Goal: Check status: Check status

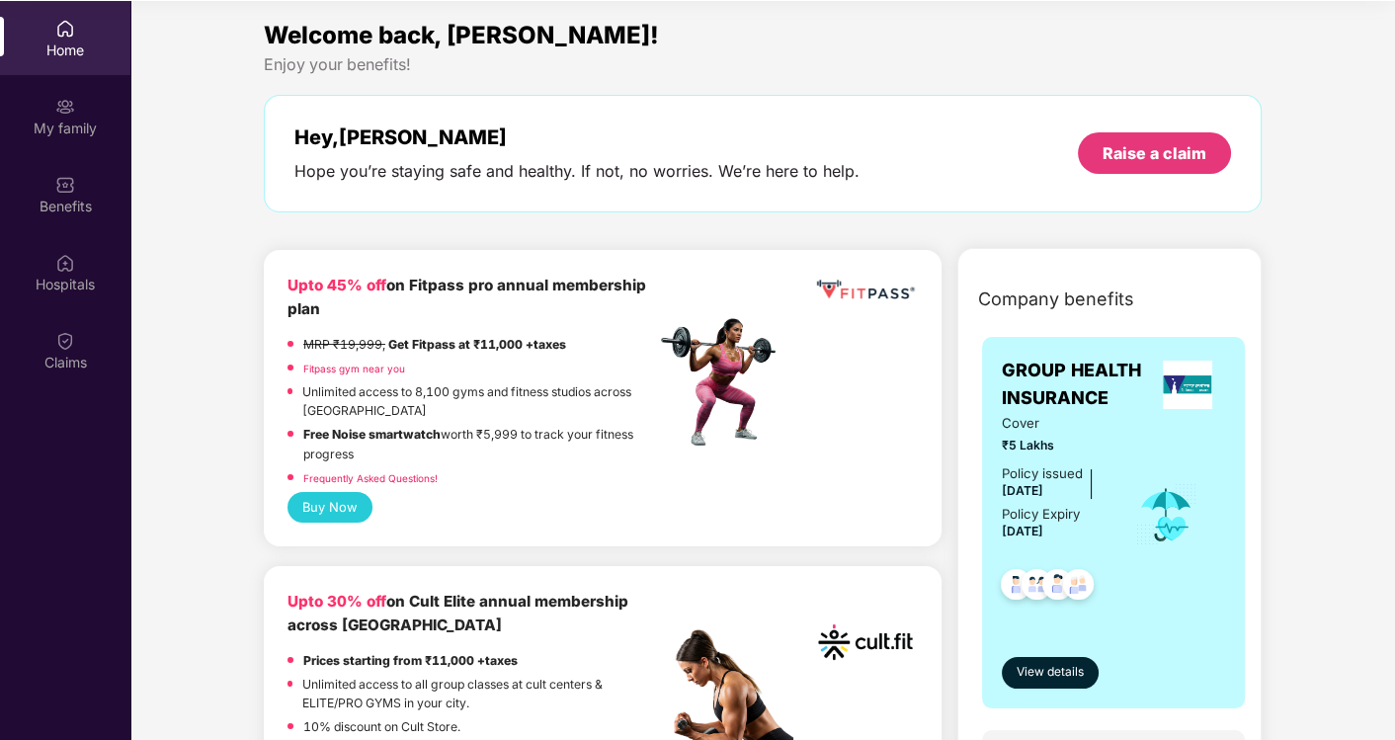
click at [51, 108] on div "My family" at bounding box center [65, 116] width 130 height 74
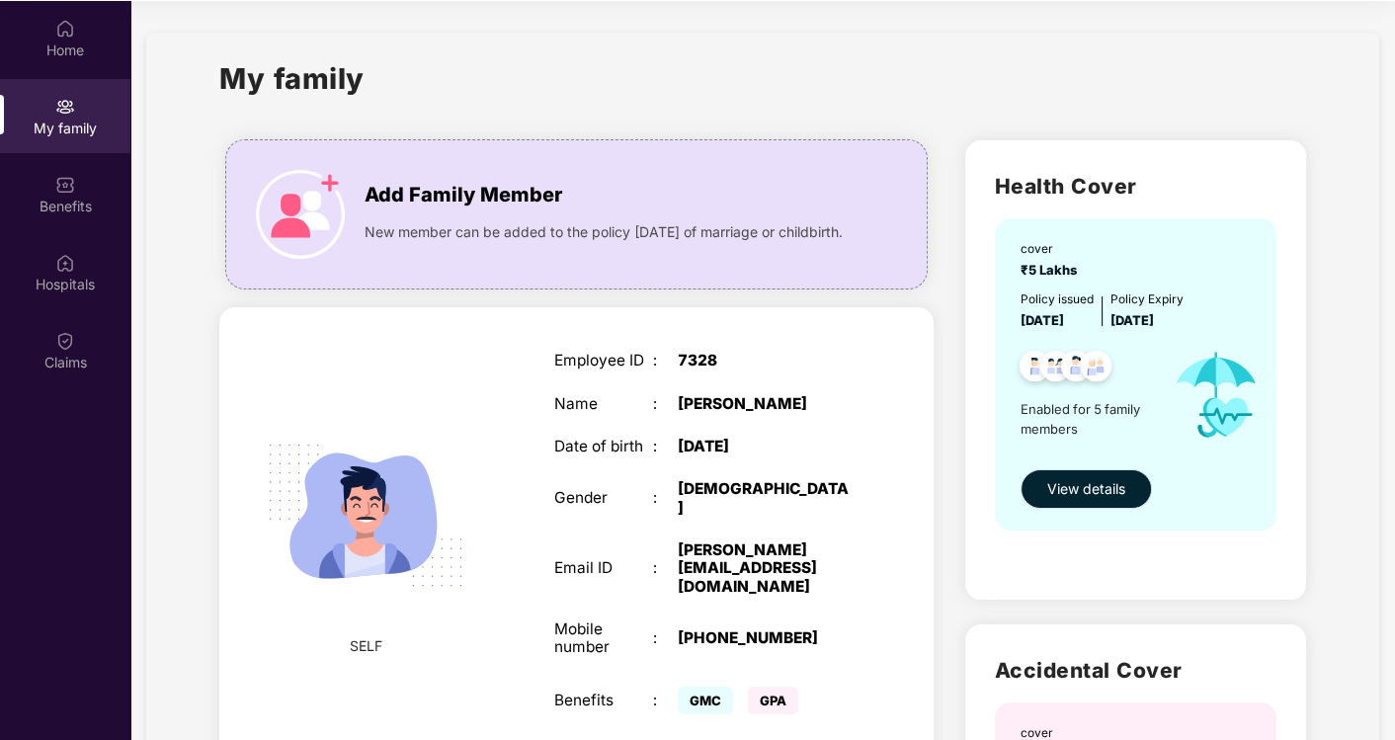
click at [1106, 503] on button "View details" at bounding box center [1085, 489] width 131 height 40
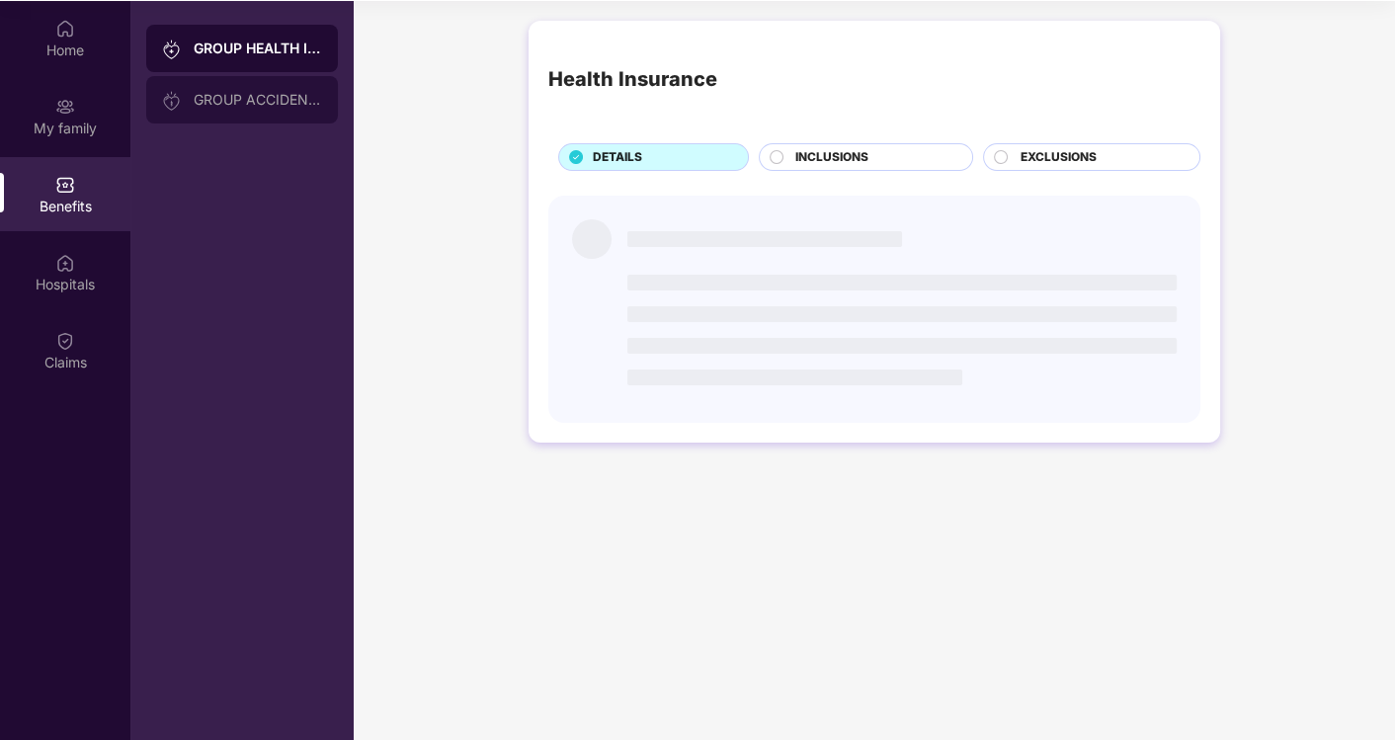
click at [211, 102] on div "GROUP ACCIDENTAL INSURANCE" at bounding box center [258, 100] width 128 height 16
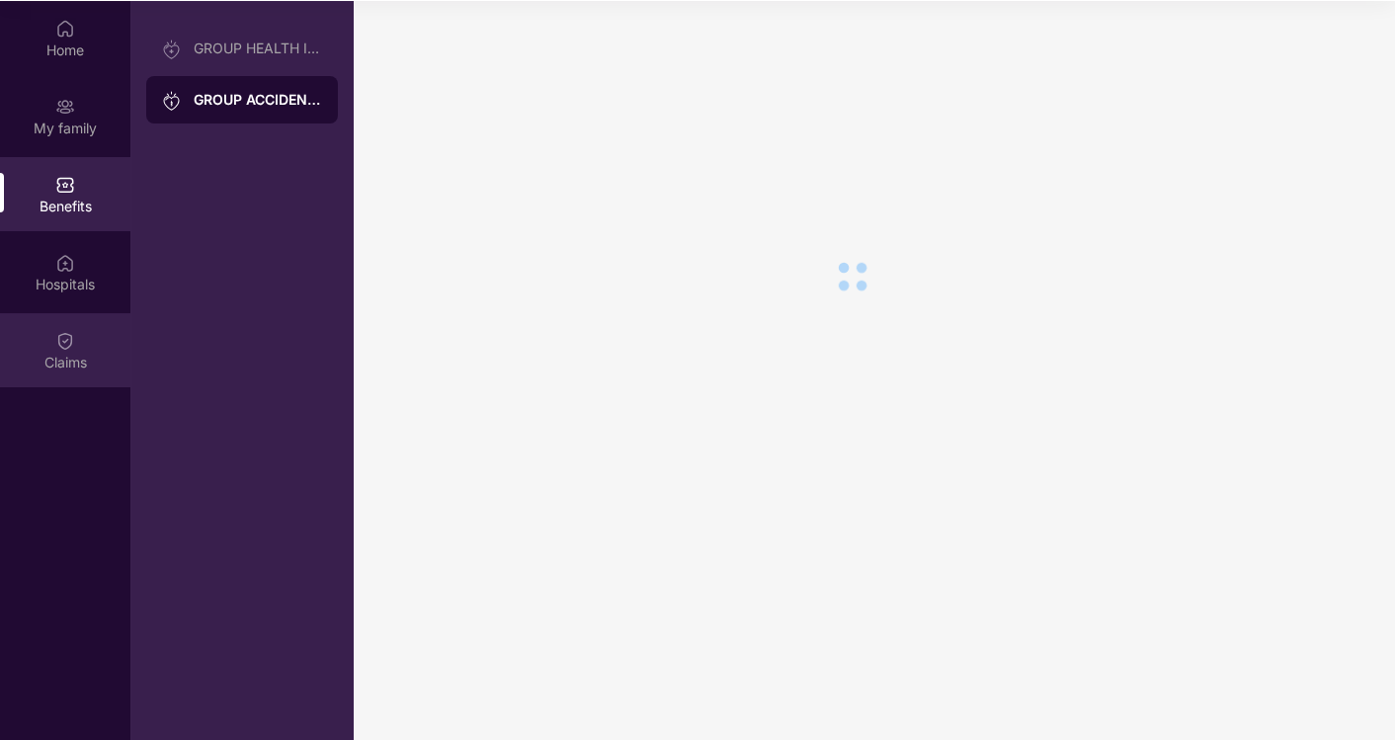
click at [81, 341] on div "Claims" at bounding box center [65, 350] width 130 height 74
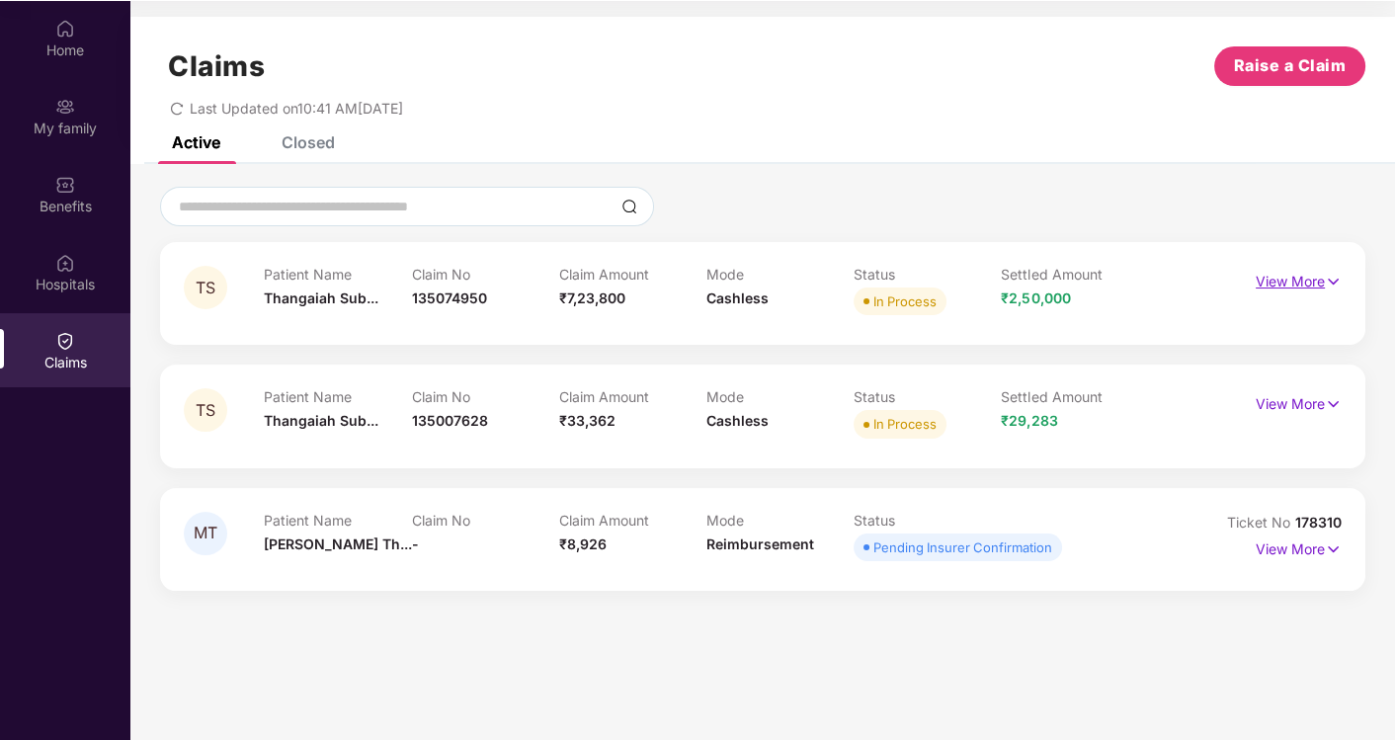
click at [1332, 287] on img at bounding box center [1333, 282] width 17 height 22
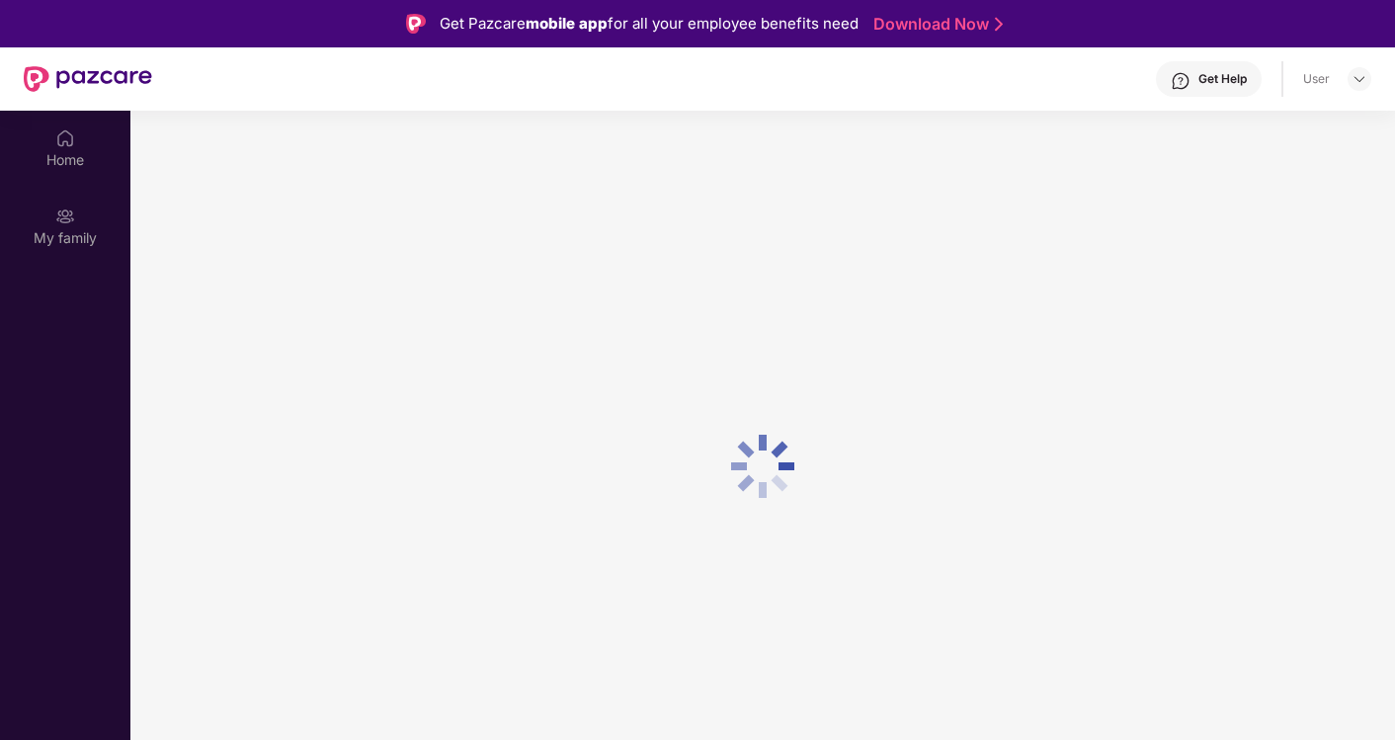
scroll to position [110, 0]
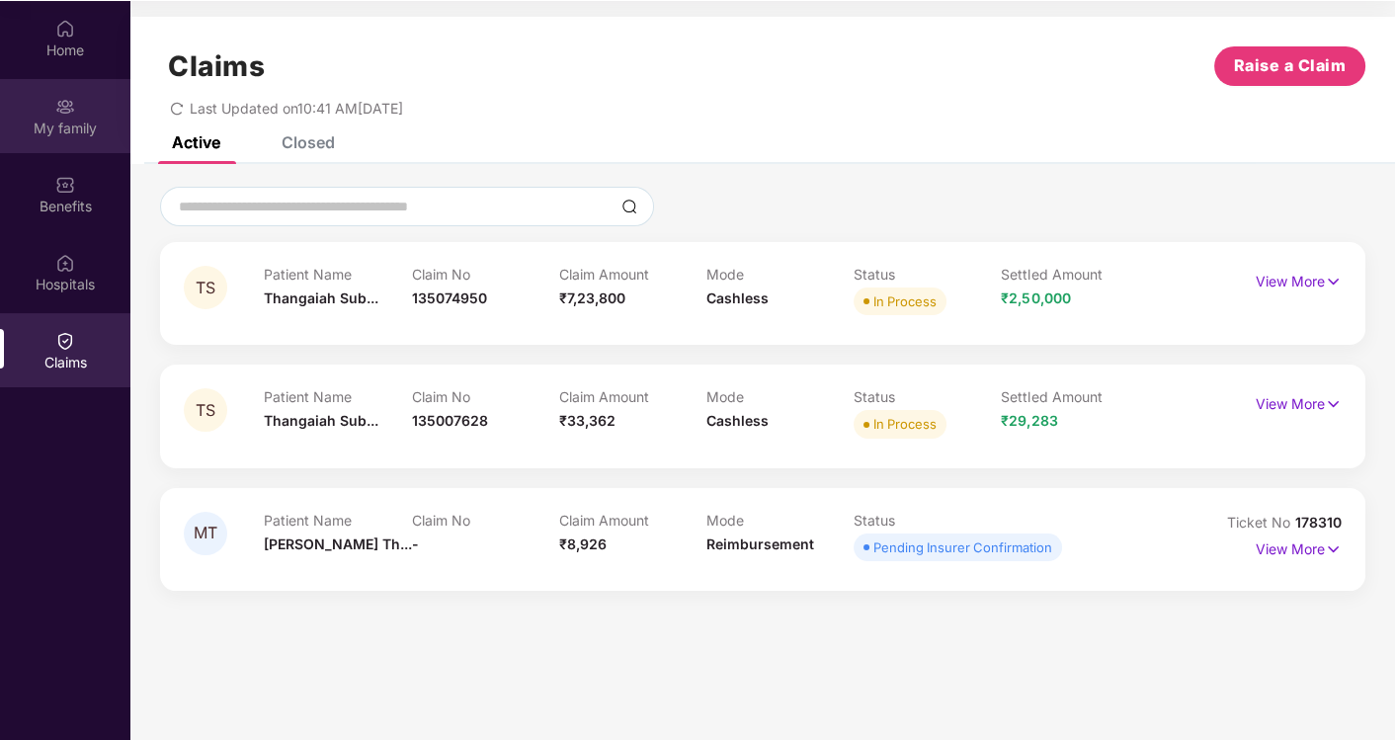
click at [57, 113] on img at bounding box center [65, 107] width 20 height 20
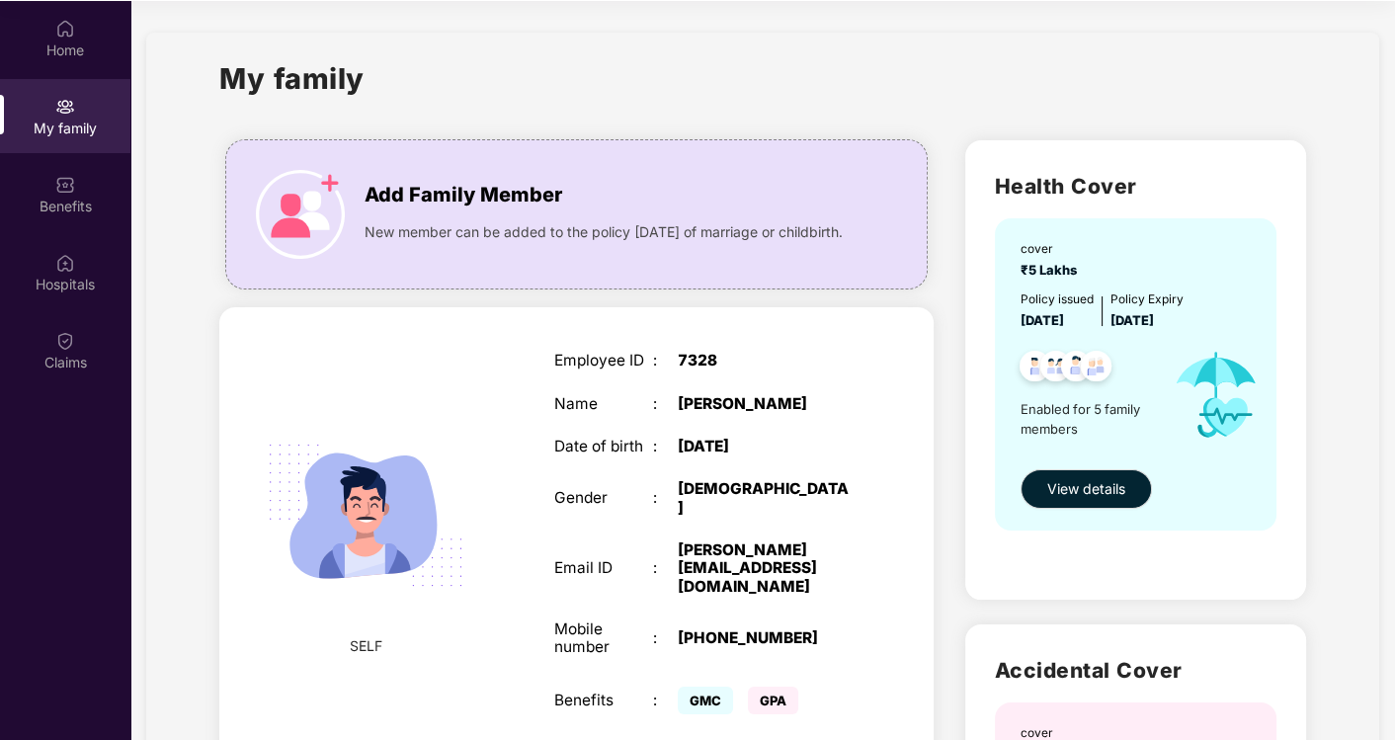
click at [79, 123] on div "My family" at bounding box center [65, 129] width 130 height 20
click at [56, 364] on div "Claims" at bounding box center [65, 363] width 130 height 20
